Goal: Find specific page/section: Find specific page/section

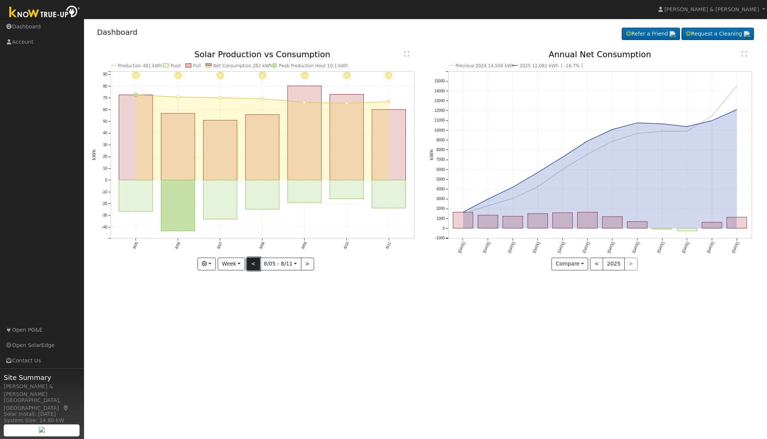
click at [253, 265] on button "<" at bounding box center [253, 263] width 13 height 13
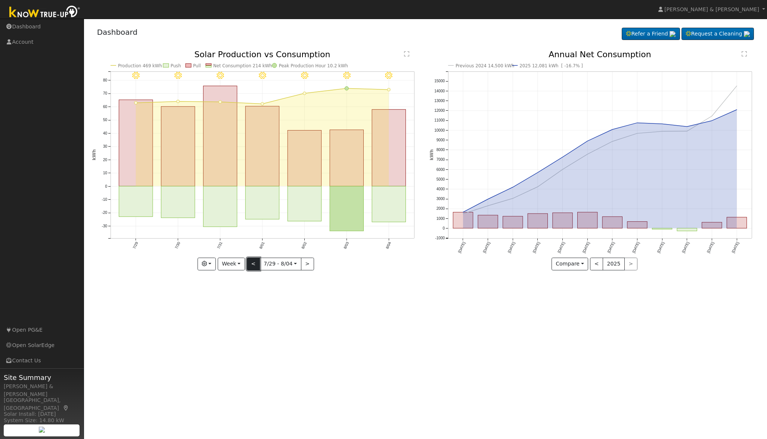
click at [252, 265] on button "<" at bounding box center [253, 263] width 13 height 13
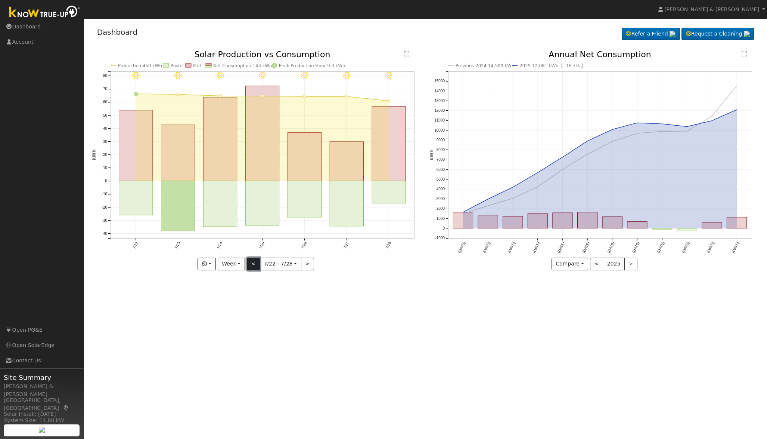
click at [251, 264] on button "<" at bounding box center [253, 263] width 13 height 13
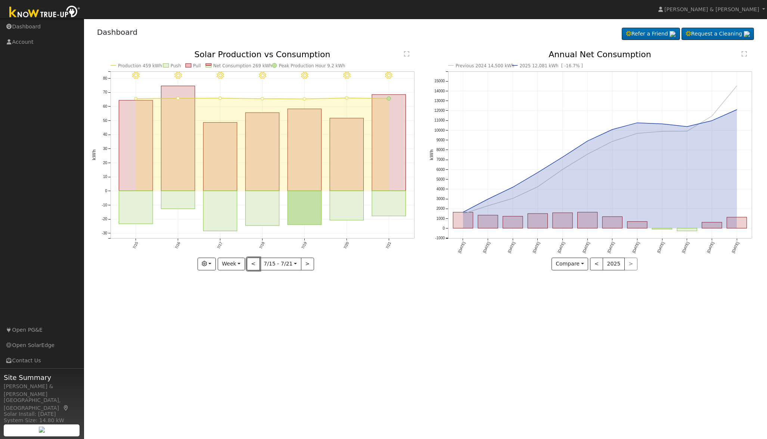
click at [252, 265] on button "<" at bounding box center [253, 263] width 13 height 13
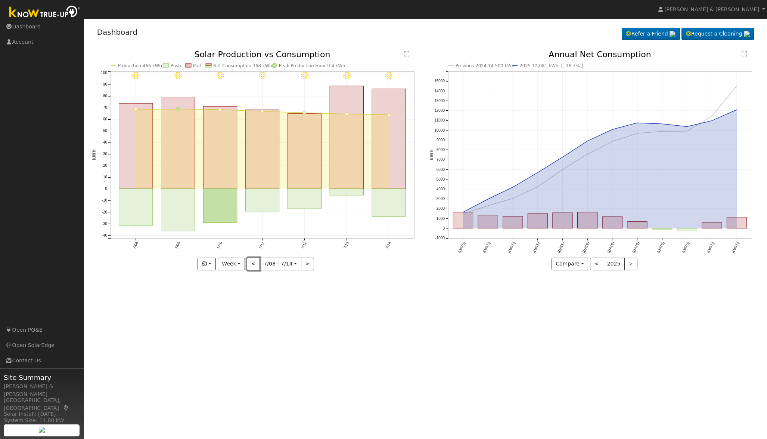
click at [252, 265] on button "<" at bounding box center [253, 263] width 13 height 13
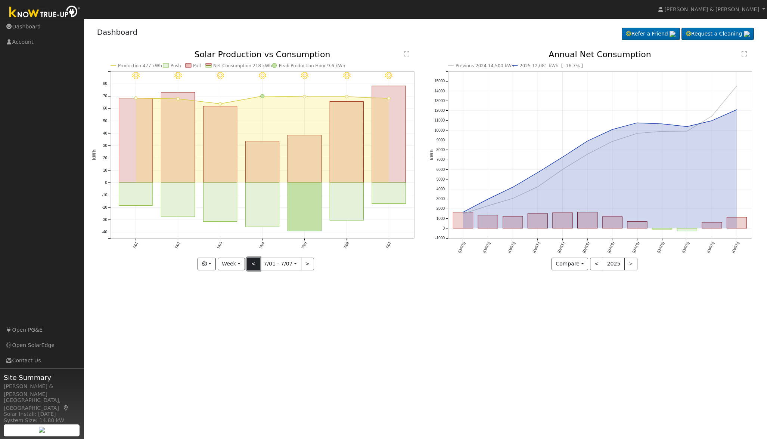
click at [253, 266] on button "<" at bounding box center [253, 263] width 13 height 13
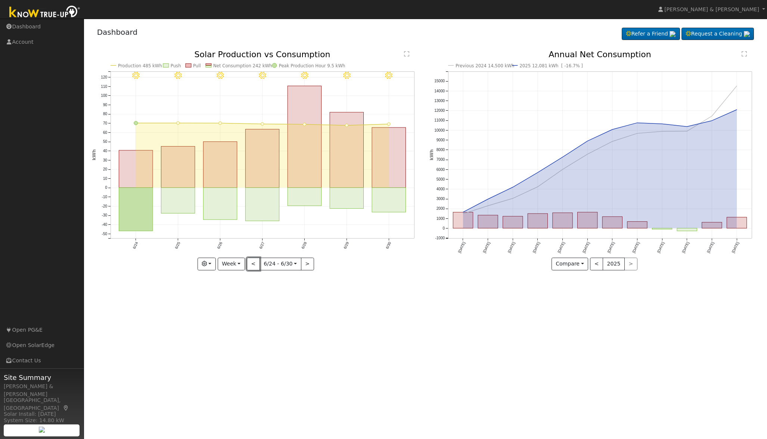
click at [254, 266] on button "<" at bounding box center [253, 263] width 13 height 13
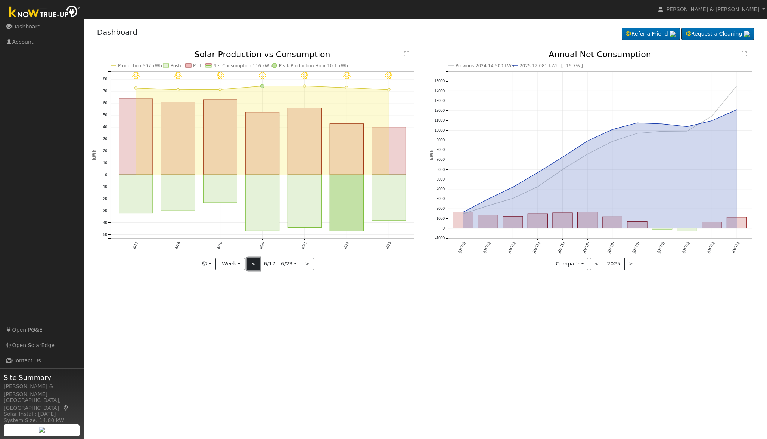
click at [254, 266] on button "<" at bounding box center [253, 263] width 13 height 13
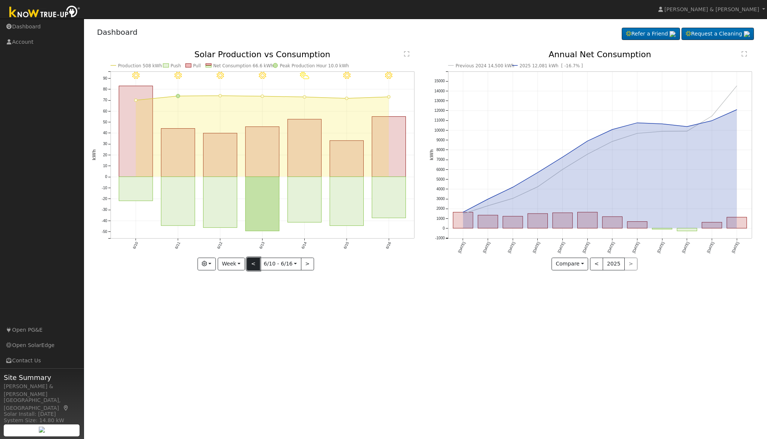
click at [254, 266] on button "<" at bounding box center [253, 263] width 13 height 13
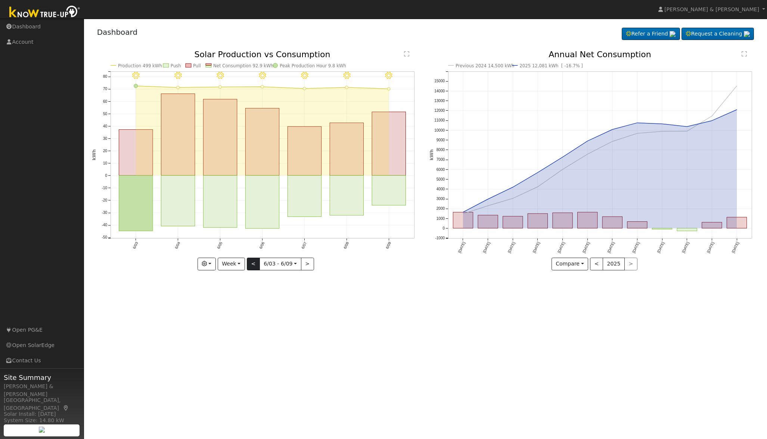
click at [254, 266] on div at bounding box center [257, 159] width 330 height 219
click at [254, 266] on button "<" at bounding box center [253, 263] width 13 height 13
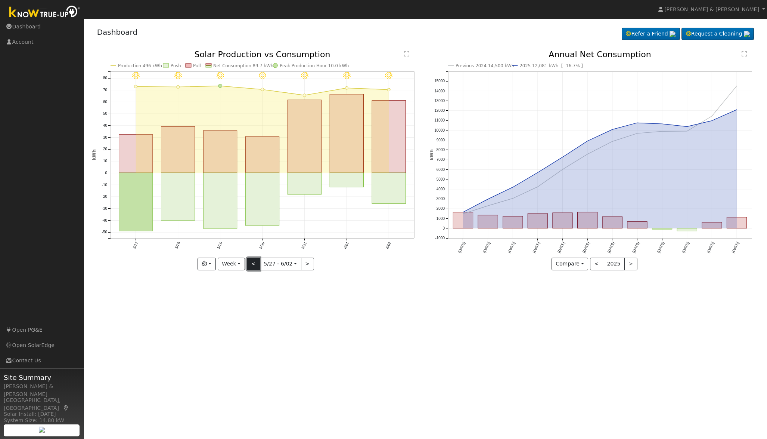
click at [254, 266] on button "<" at bounding box center [253, 263] width 13 height 13
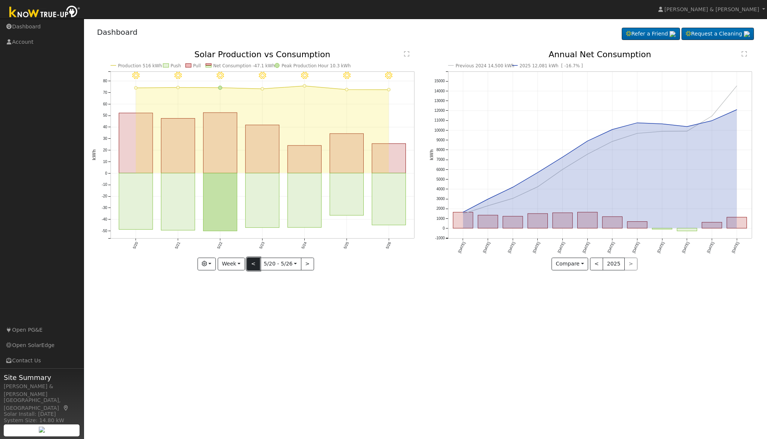
click at [254, 266] on button "<" at bounding box center [253, 263] width 13 height 13
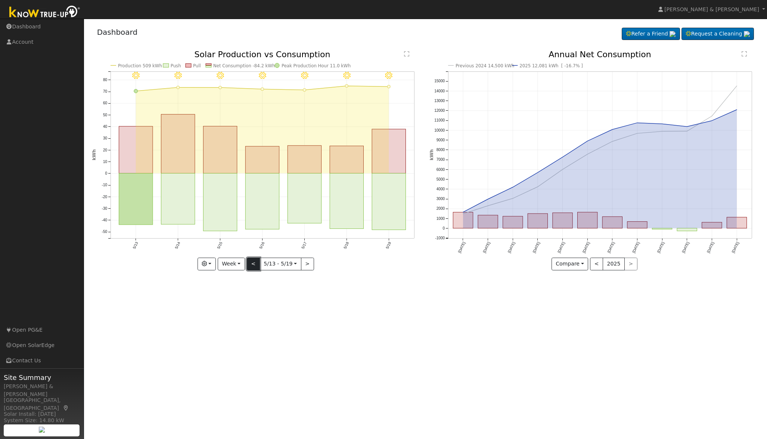
click at [254, 266] on button "<" at bounding box center [253, 263] width 13 height 13
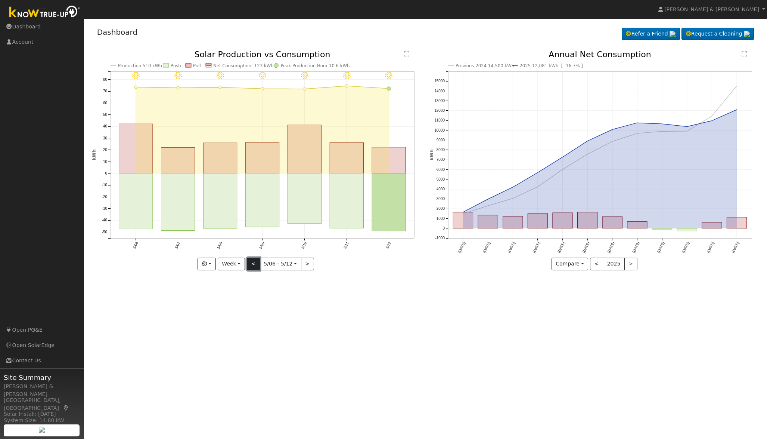
click at [254, 266] on button "<" at bounding box center [253, 263] width 13 height 13
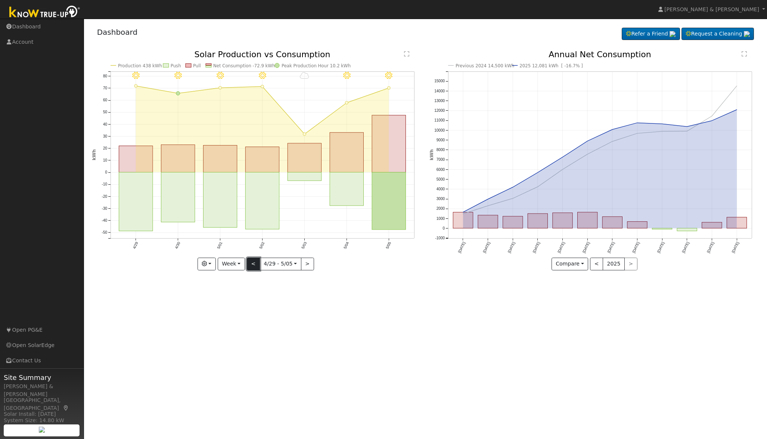
click at [254, 266] on button "<" at bounding box center [253, 263] width 13 height 13
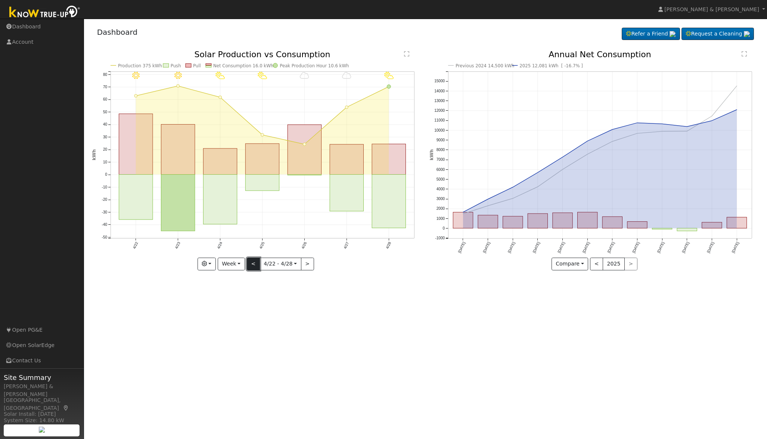
click at [254, 266] on button "<" at bounding box center [253, 263] width 13 height 13
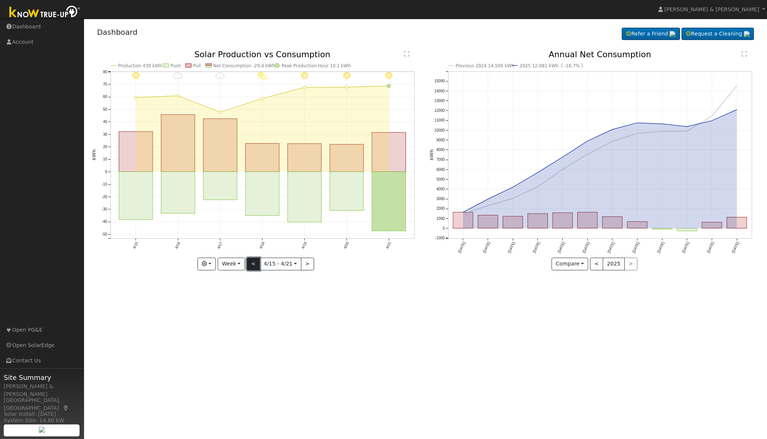
click at [254, 266] on button "<" at bounding box center [253, 263] width 13 height 13
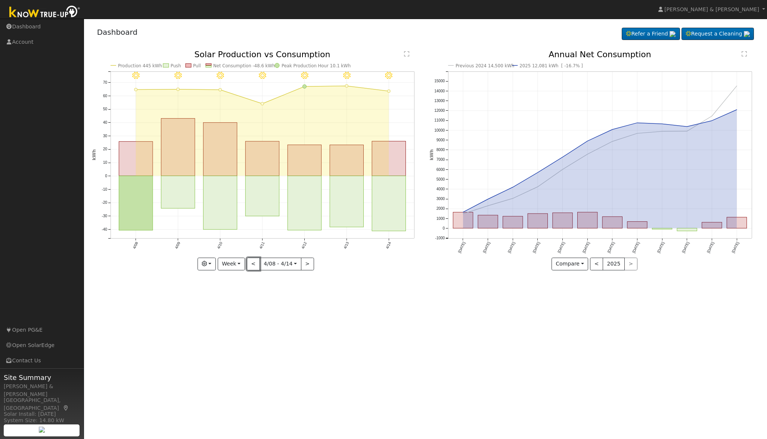
click at [254, 266] on button "<" at bounding box center [253, 263] width 13 height 13
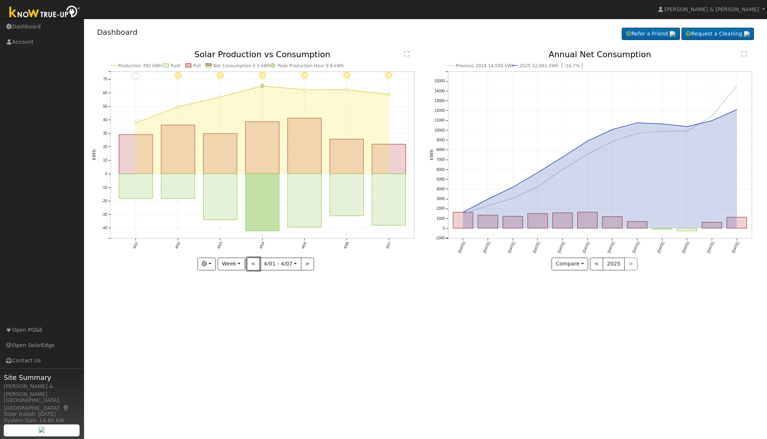
click at [254, 266] on button "<" at bounding box center [253, 263] width 13 height 13
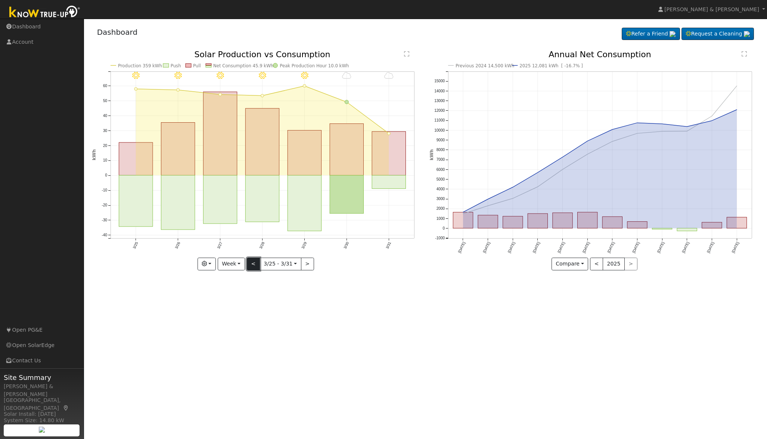
click at [253, 266] on button "<" at bounding box center [253, 263] width 13 height 13
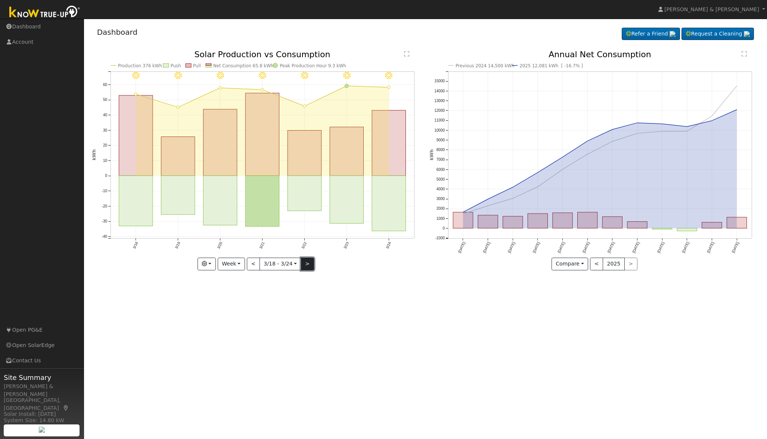
click at [304, 265] on button ">" at bounding box center [307, 263] width 13 height 13
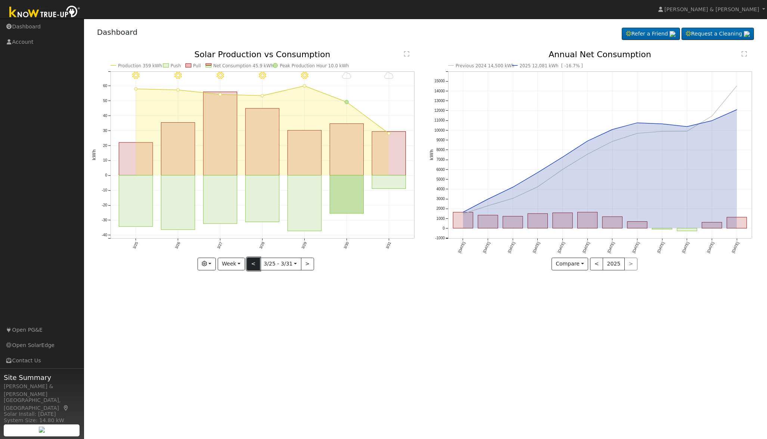
click at [256, 262] on button "<" at bounding box center [253, 263] width 13 height 13
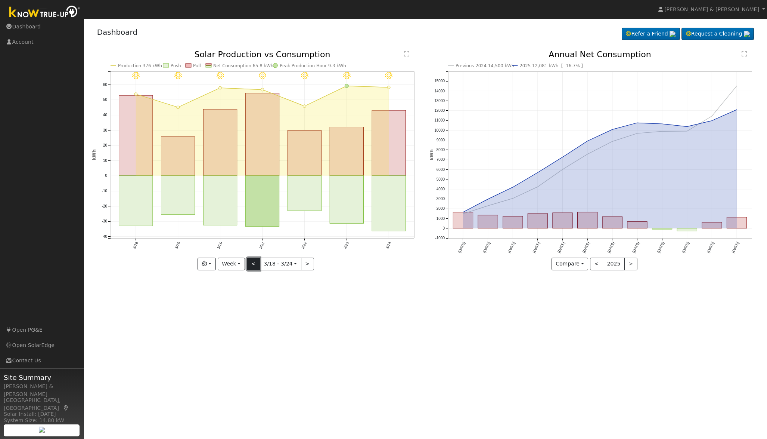
click at [256, 262] on button "<" at bounding box center [253, 263] width 13 height 13
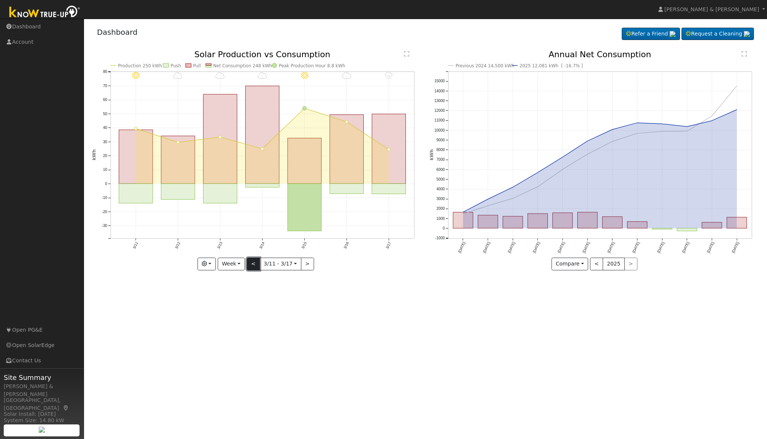
click at [256, 262] on button "<" at bounding box center [253, 263] width 13 height 13
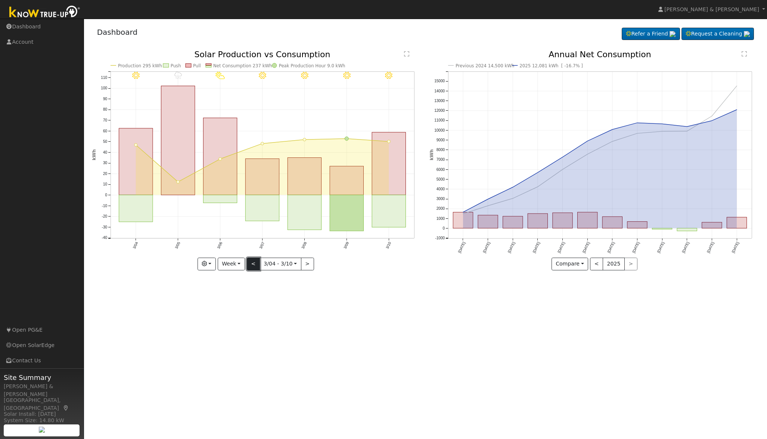
click at [254, 261] on button "<" at bounding box center [253, 263] width 13 height 13
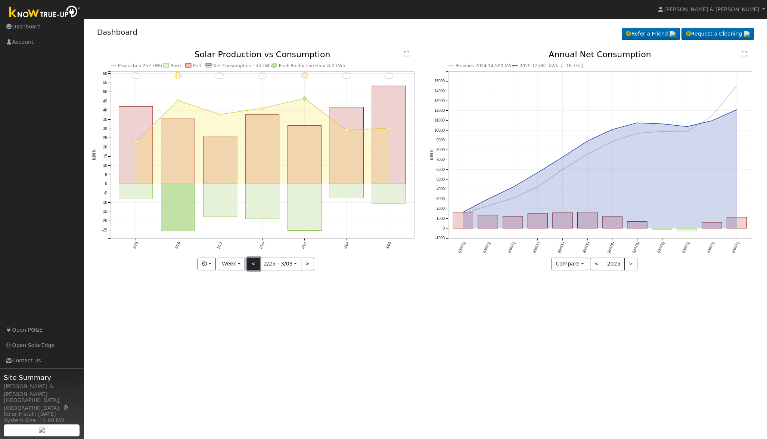
click at [257, 262] on button "<" at bounding box center [253, 263] width 13 height 13
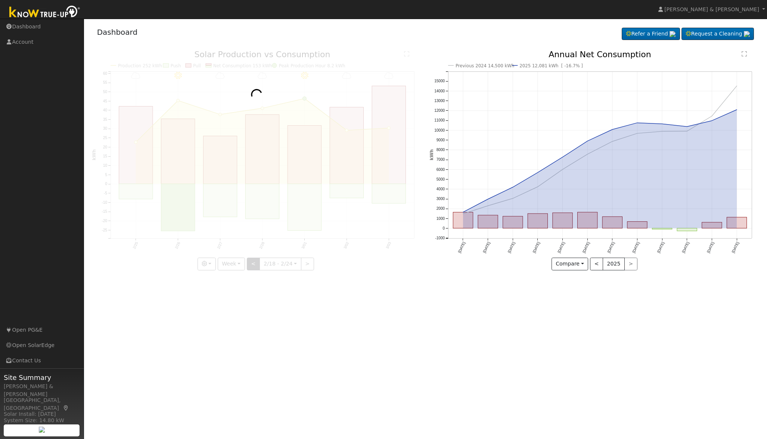
click at [257, 262] on div at bounding box center [257, 159] width 330 height 219
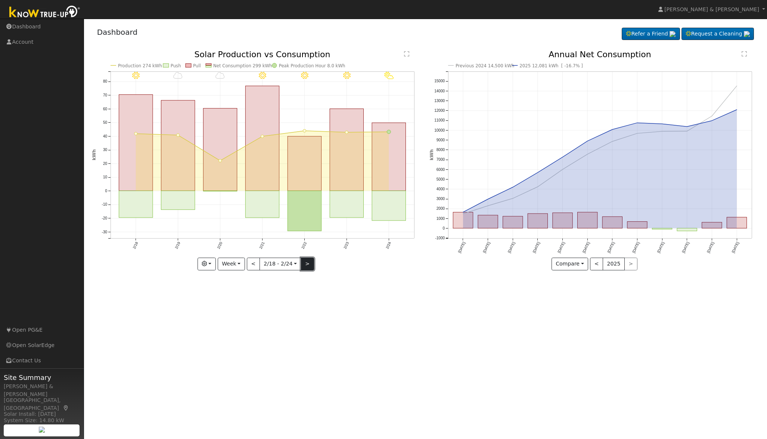
click at [302, 265] on button ">" at bounding box center [307, 263] width 13 height 13
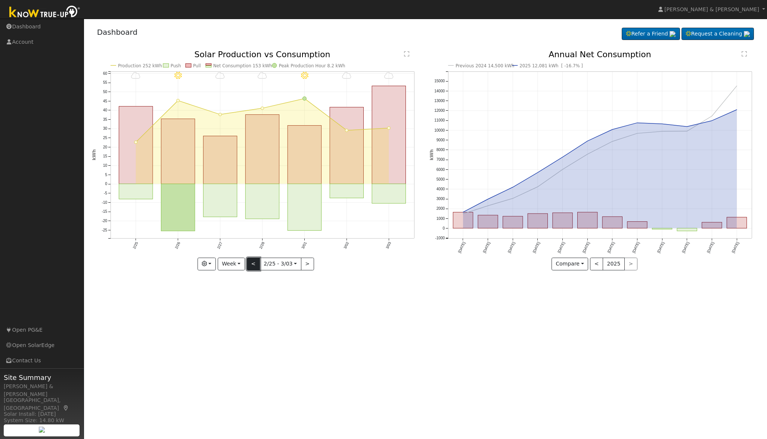
click at [257, 262] on button "<" at bounding box center [253, 263] width 13 height 13
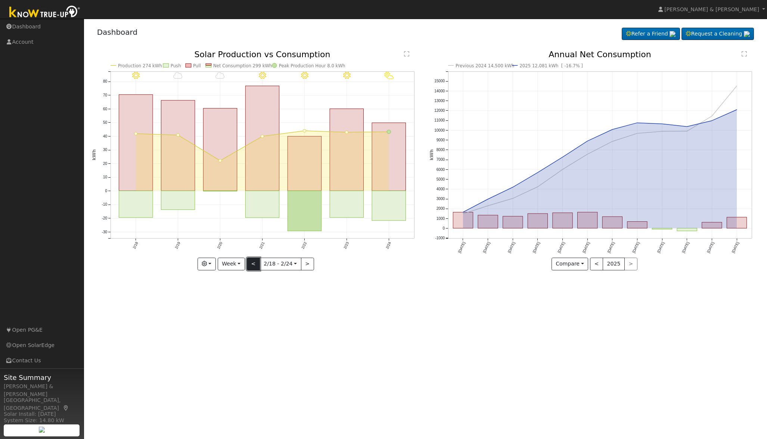
click at [257, 262] on button "<" at bounding box center [253, 263] width 13 height 13
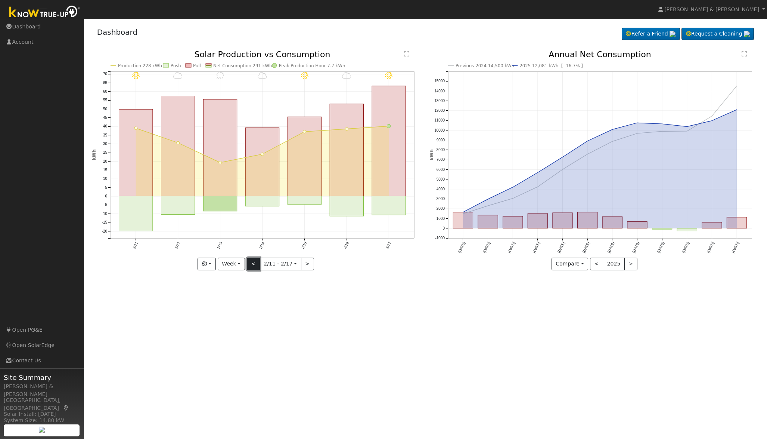
click at [257, 262] on button "<" at bounding box center [253, 263] width 13 height 13
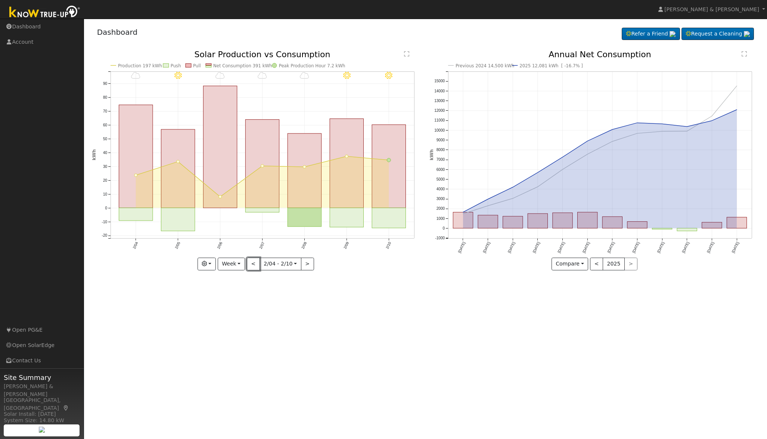
click at [257, 262] on button "<" at bounding box center [253, 263] width 13 height 13
type input "[DATE]"
